Goal: Task Accomplishment & Management: Use online tool/utility

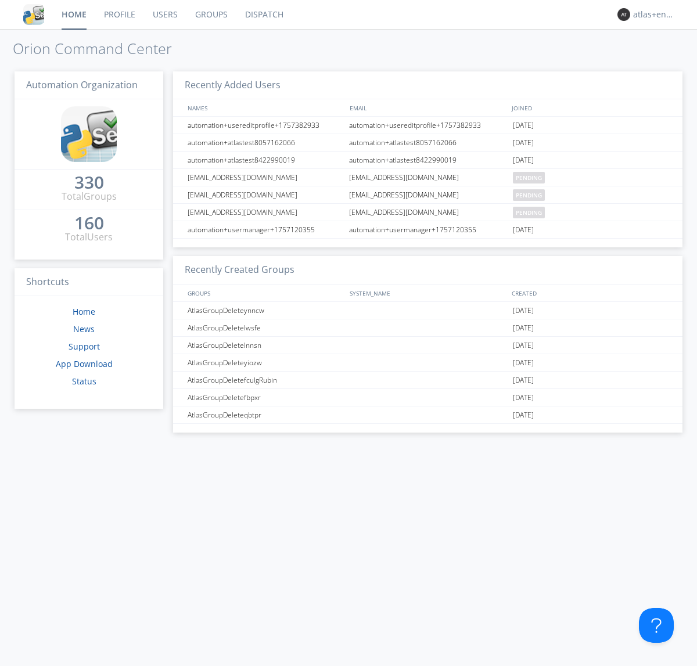
click at [263, 15] on link "Dispatch" at bounding box center [264, 14] width 56 height 29
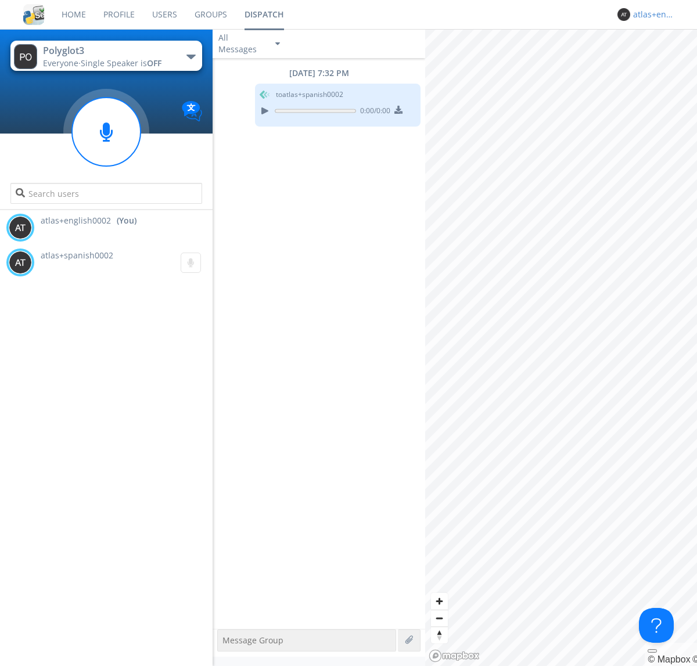
click at [652, 15] on div "atlas+english0002" at bounding box center [655, 15] width 44 height 12
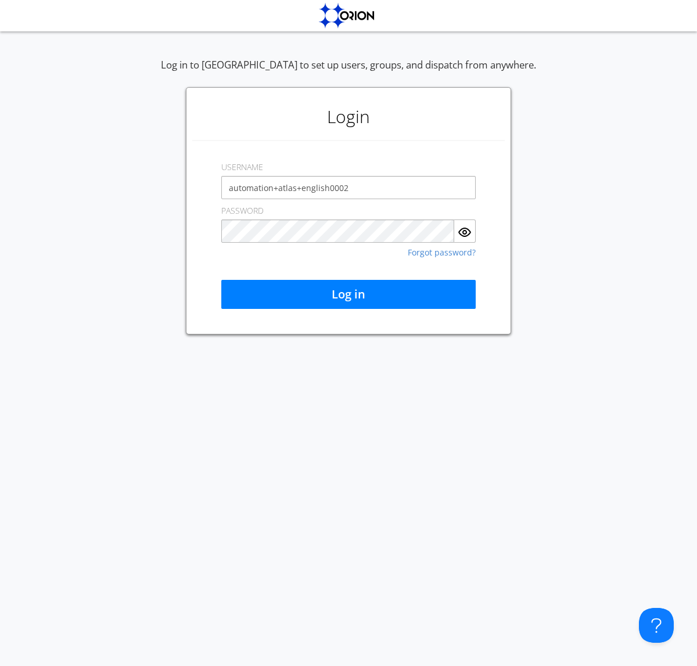
type input "automation+atlas+english0002"
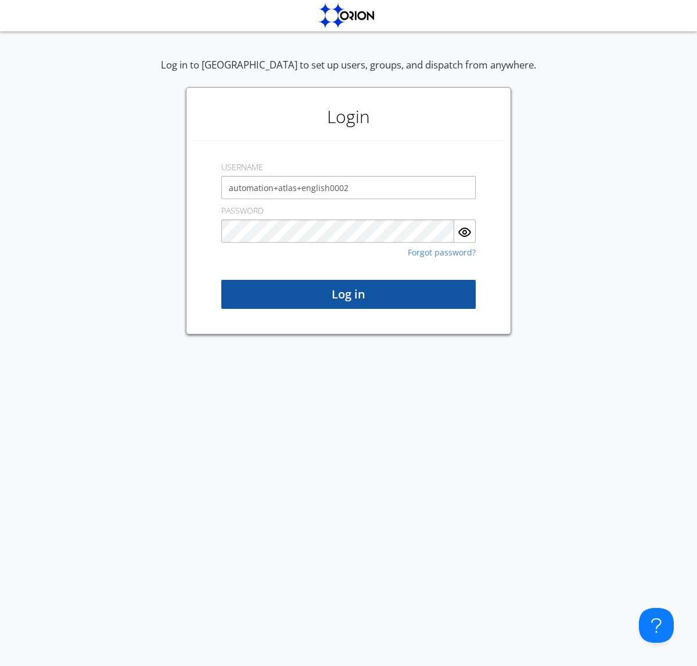
click at [348, 294] on button "Log in" at bounding box center [348, 294] width 254 height 29
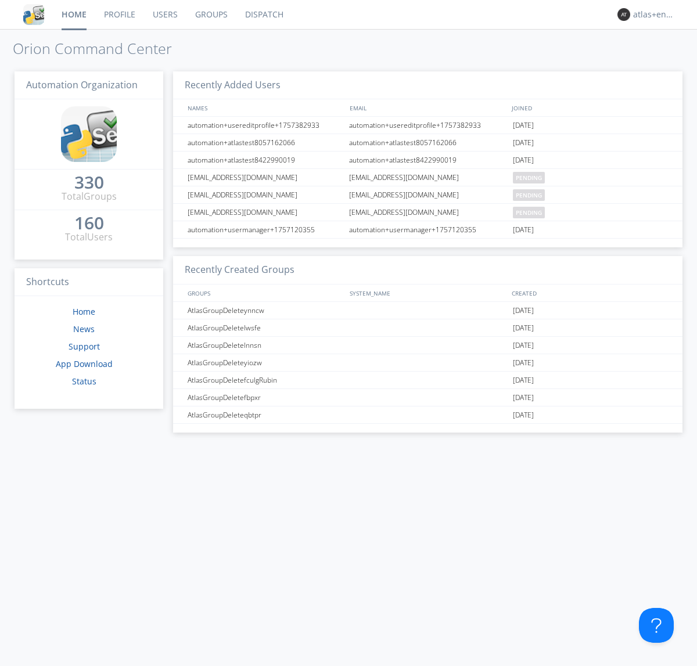
click at [263, 15] on link "Dispatch" at bounding box center [264, 14] width 56 height 29
